Goal: Information Seeking & Learning: Learn about a topic

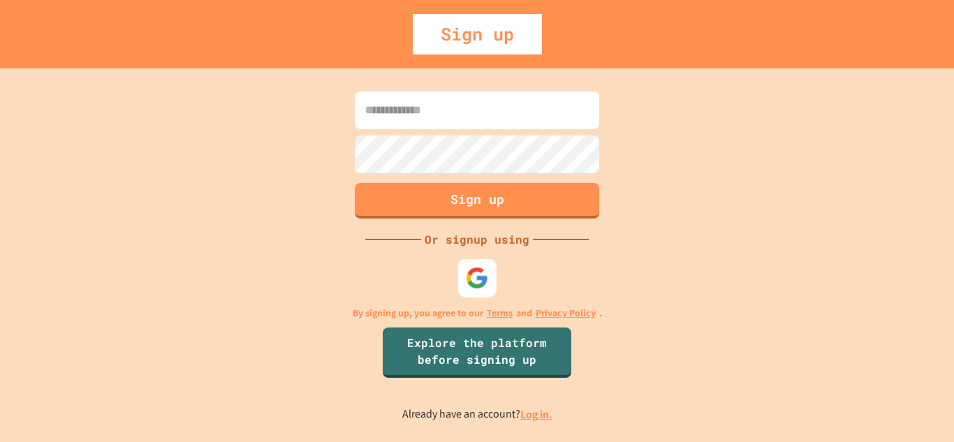
click at [469, 284] on img at bounding box center [477, 277] width 23 height 23
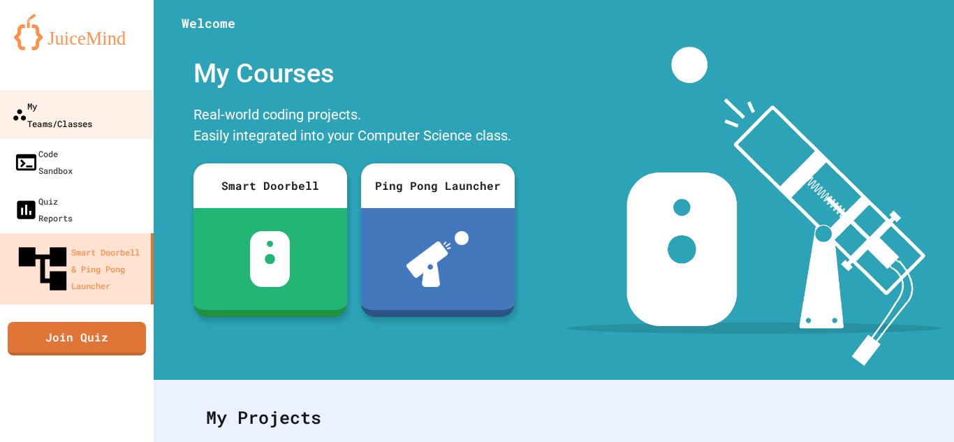
click at [85, 104] on div "My Teams/Classes" at bounding box center [52, 114] width 80 height 34
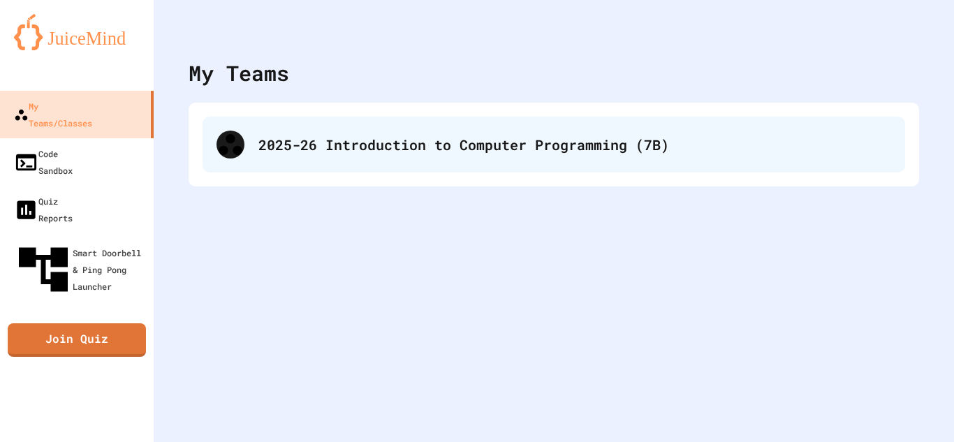
click at [525, 155] on div "2025-26 Introduction to Computer Programming (7B)" at bounding box center [554, 145] width 703 height 56
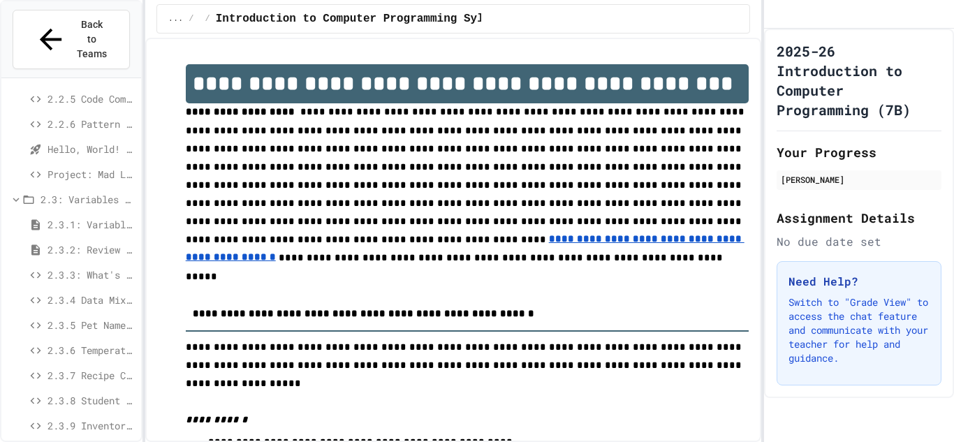
scroll to position [184, 0]
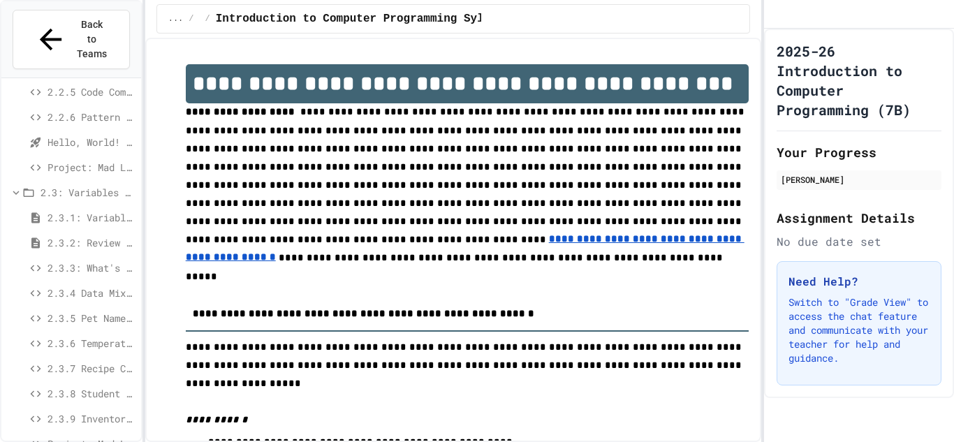
click at [68, 261] on span "2.3.3: What's the Type?" at bounding box center [92, 268] width 88 height 15
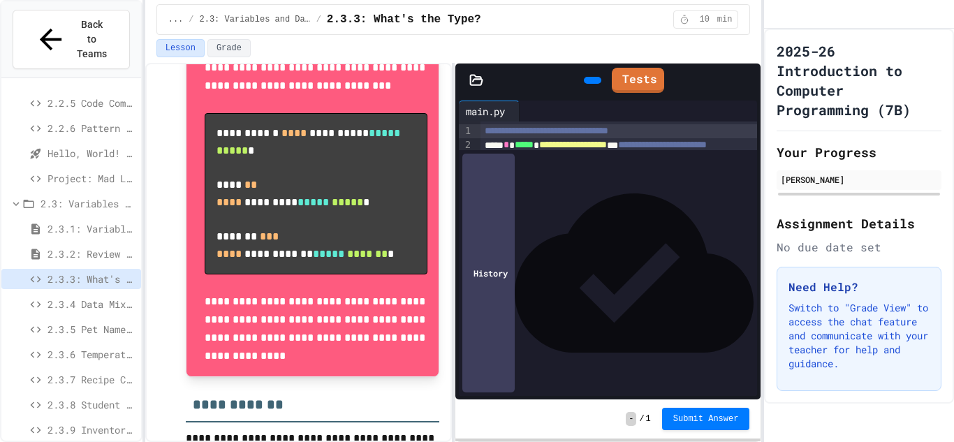
scroll to position [425, 0]
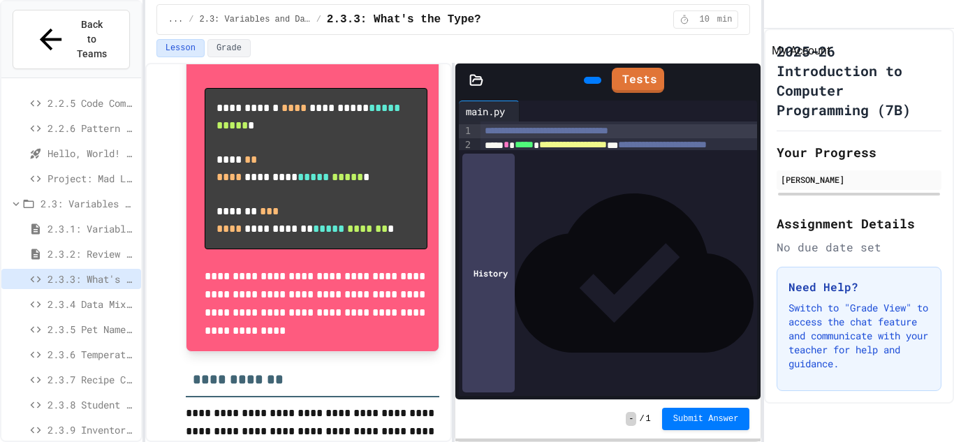
click at [792, 26] on icon "My Account" at bounding box center [785, 24] width 13 height 13
